Goal: Transaction & Acquisition: Purchase product/service

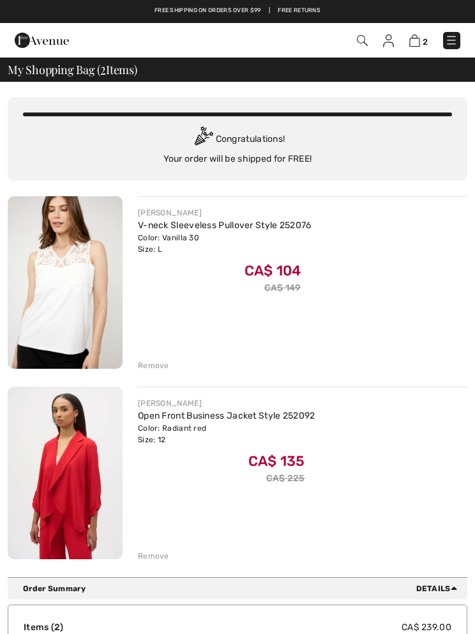
click at [158, 368] on div "Remove" at bounding box center [153, 365] width 31 height 11
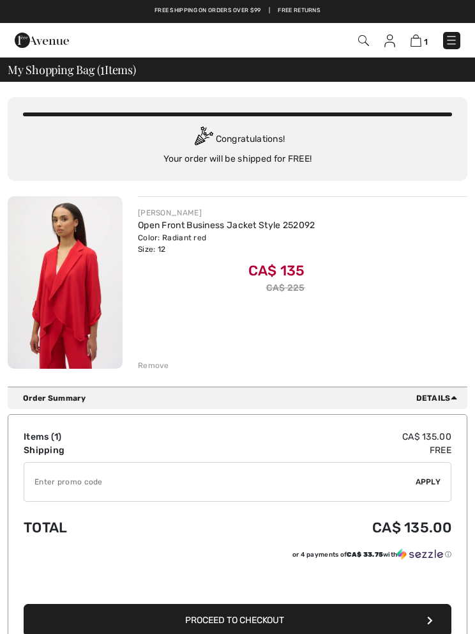
click at [56, 500] on input "TEXT" at bounding box center [220, 482] width 392 height 38
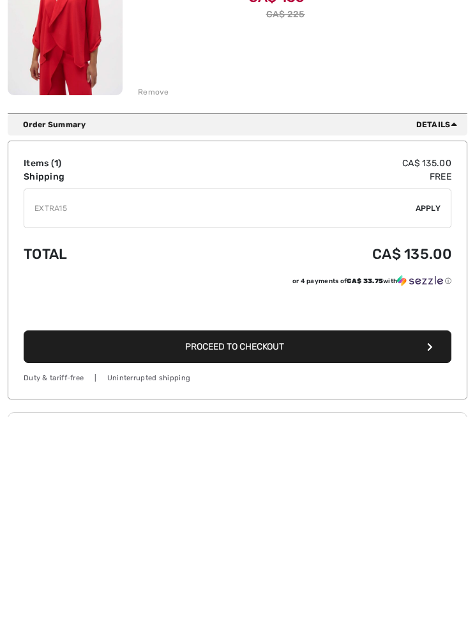
type input "EXTRA15"
click at [429, 406] on div "✔ Apply Remove" at bounding box center [238, 426] width 428 height 40
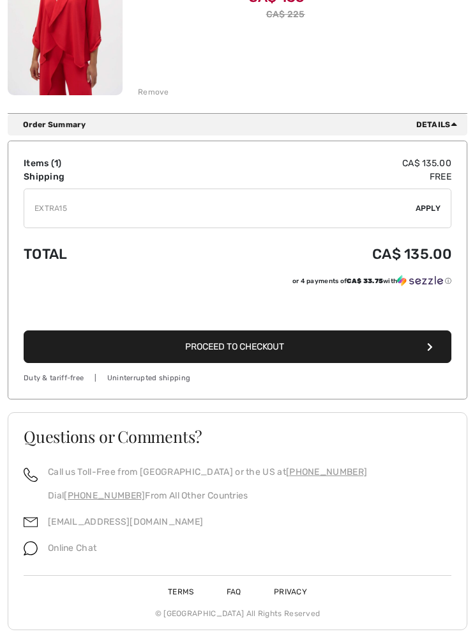
click at [261, 349] on span "Proceed to Checkout" at bounding box center [234, 346] width 99 height 11
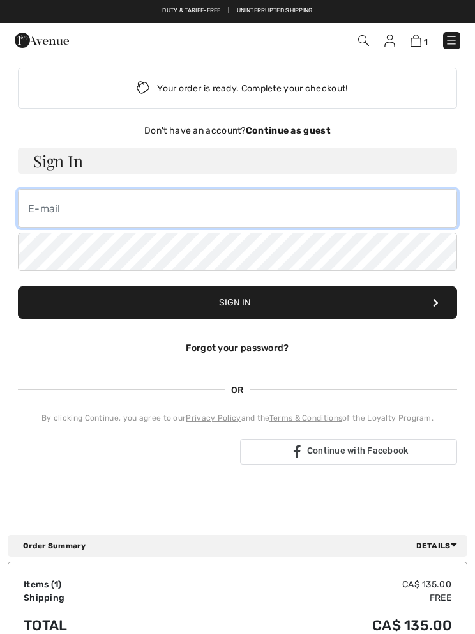
click at [93, 211] on input "email" at bounding box center [238, 208] width 440 height 38
type input "charringa@icloud.com"
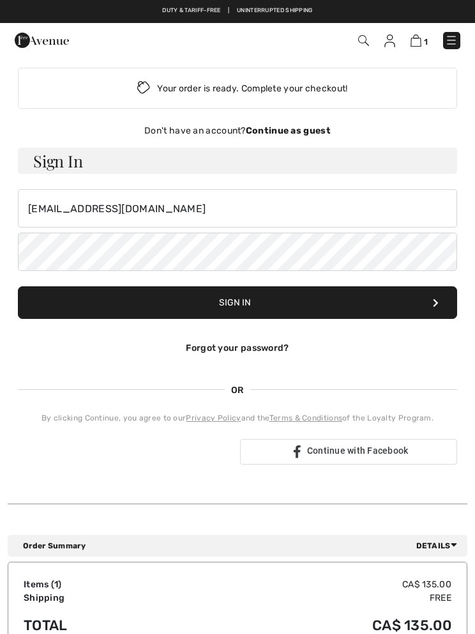
click at [287, 136] on div "Don't have an account? Continue as guest" at bounding box center [238, 130] width 440 height 13
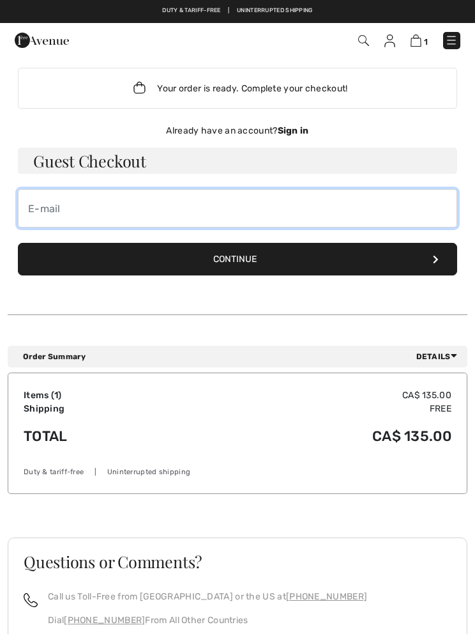
click at [58, 207] on input "email" at bounding box center [238, 208] width 440 height 38
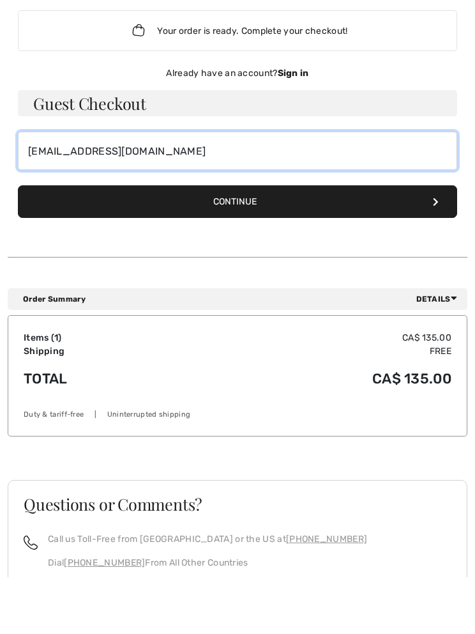
type input "charringa@icloud.com"
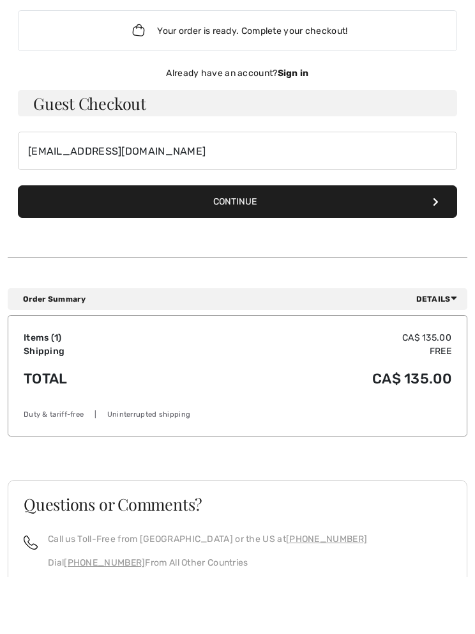
click at [266, 243] on button "Continue" at bounding box center [238, 259] width 440 height 33
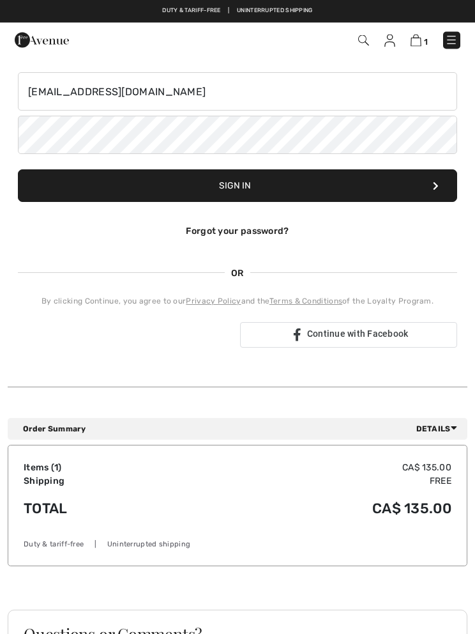
scroll to position [116, 0]
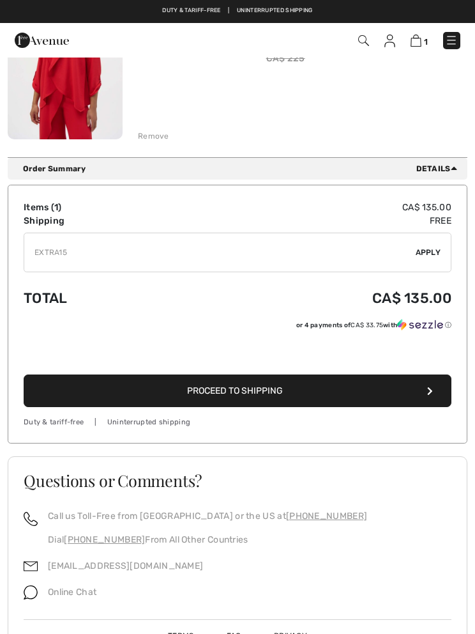
click at [431, 248] on span "Apply" at bounding box center [429, 252] width 26 height 11
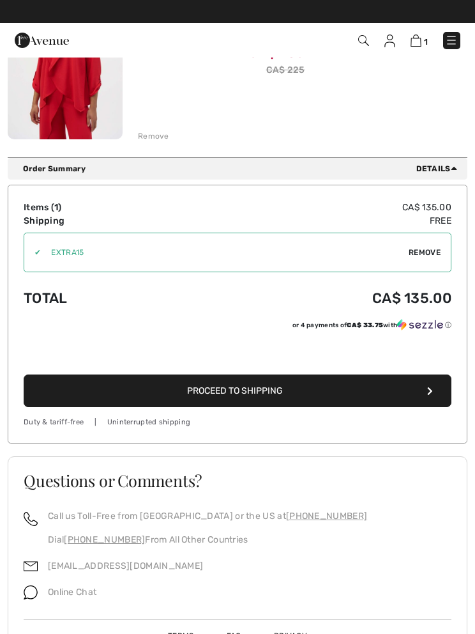
click at [284, 387] on button "Proceed to Shipping" at bounding box center [238, 390] width 428 height 33
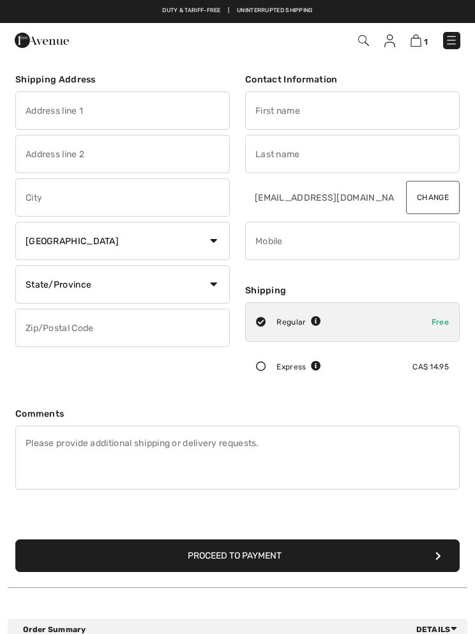
click at [96, 111] on input "text" at bounding box center [122, 110] width 215 height 38
type input "[STREET_ADDRESS][PERSON_NAME]"
click at [73, 198] on input "text" at bounding box center [122, 197] width 215 height 38
type input "Parksville"
click at [296, 108] on input "text" at bounding box center [352, 110] width 215 height 38
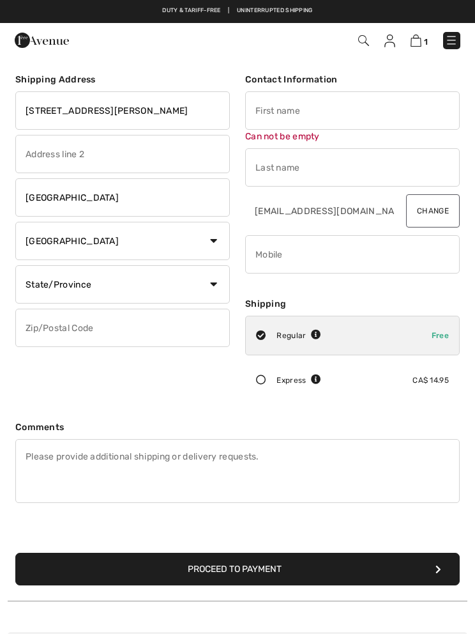
click at [291, 102] on input "text" at bounding box center [352, 110] width 215 height 38
type input "Christina"
click at [272, 166] on input "text" at bounding box center [352, 167] width 215 height 38
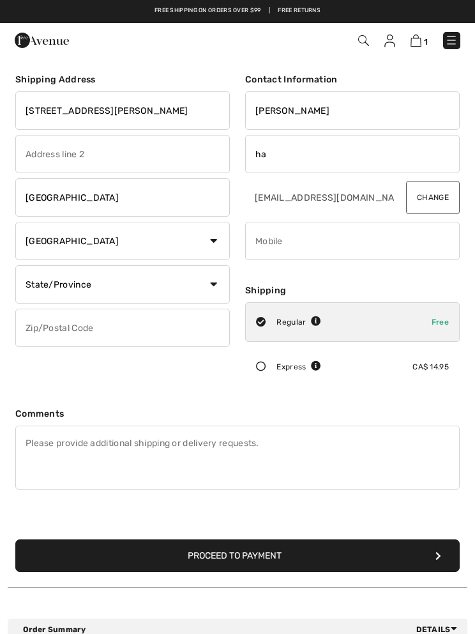
type input "h"
type input "Harringa"
click at [198, 243] on select "Country Canada United States Afghanistan Aland Islands Albania Algeria American…" at bounding box center [122, 241] width 215 height 38
click at [169, 281] on select "State/Province Alberta British Columbia Manitoba New Brunswick Newfoundland and…" at bounding box center [122, 284] width 215 height 38
select select "BC"
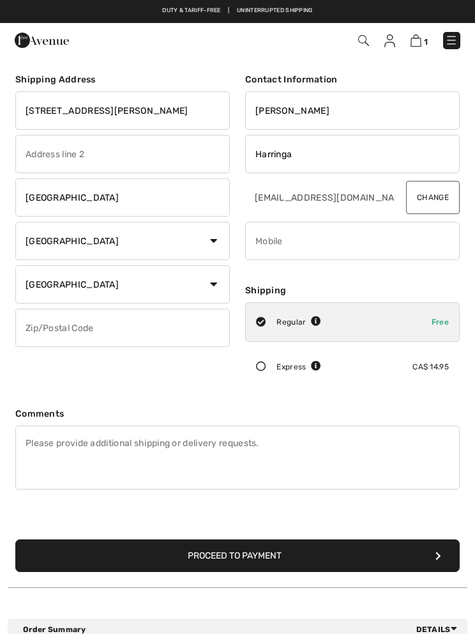
click at [87, 327] on input "text" at bounding box center [122, 328] width 215 height 38
type input "V9P2K4"
click at [279, 254] on input "phone" at bounding box center [352, 241] width 215 height 38
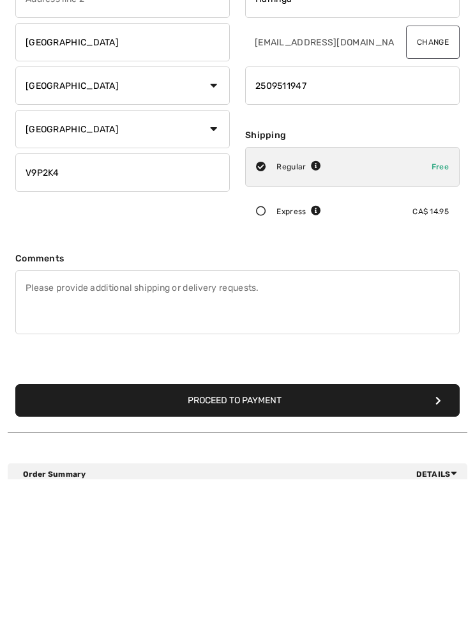
type input "2509511947"
click at [253, 539] on button "Proceed to Payment" at bounding box center [237, 555] width 445 height 33
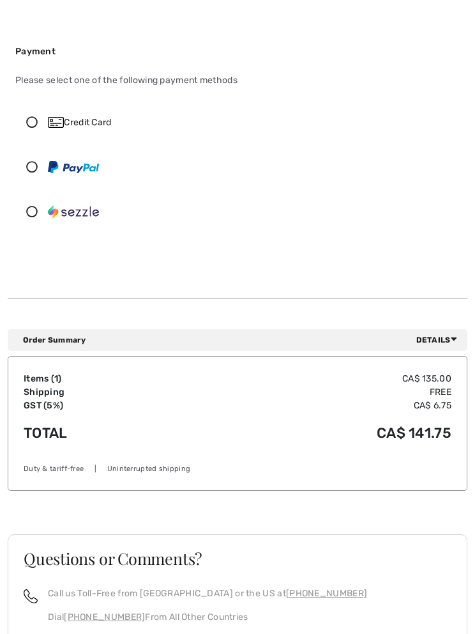
scroll to position [270, 0]
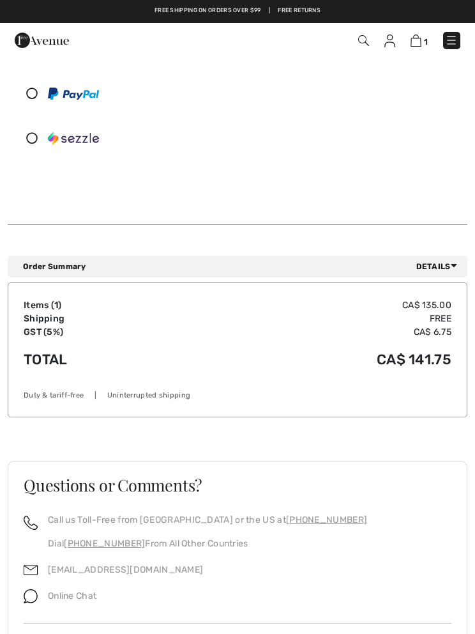
click at [35, 600] on img at bounding box center [31, 596] width 14 height 14
click at [73, 596] on span "Online Chat" at bounding box center [72, 595] width 49 height 11
click at [76, 595] on span "Online Chat" at bounding box center [72, 595] width 49 height 11
click at [36, 90] on icon at bounding box center [32, 93] width 32 height 11
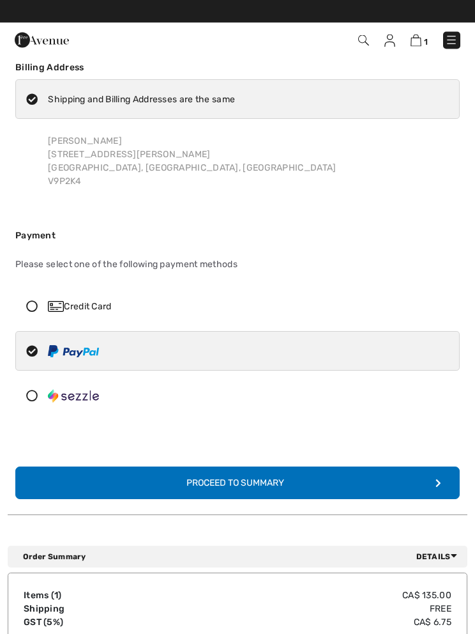
scroll to position [0, 0]
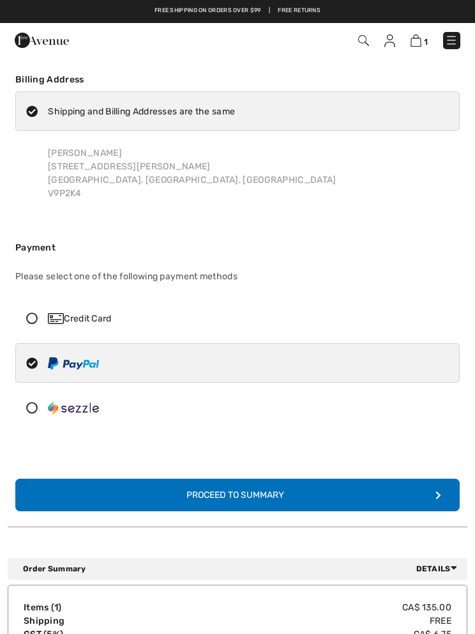
click at [247, 494] on div "Proceed to Summary" at bounding box center [237, 494] width 123 height 13
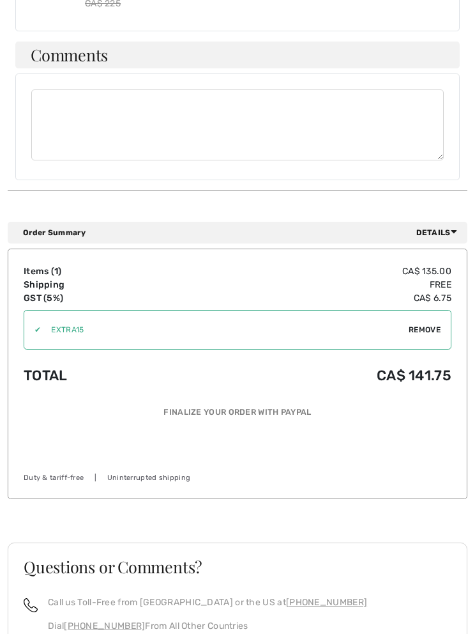
scroll to position [1115, 0]
